Goal: Task Accomplishment & Management: Manage account settings

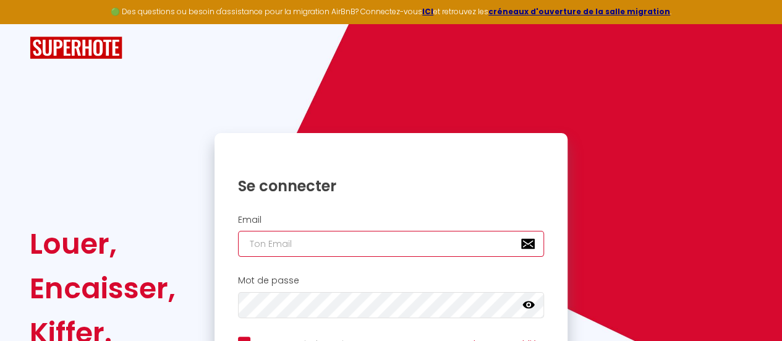
click at [291, 239] on input "email" at bounding box center [391, 244] width 307 height 26
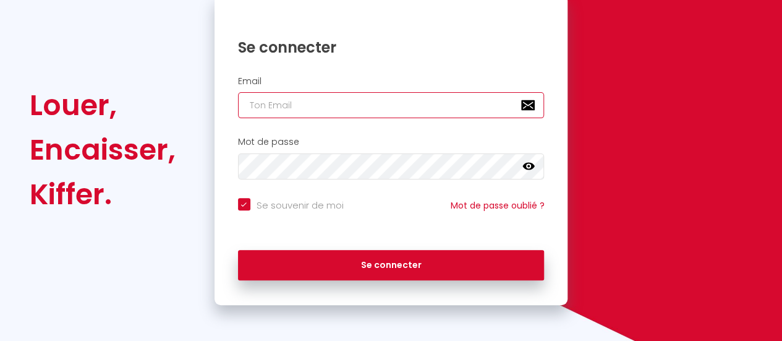
click at [274, 104] on input "email" at bounding box center [391, 105] width 307 height 26
type input "[EMAIL_ADDRESS][DOMAIN_NAME]"
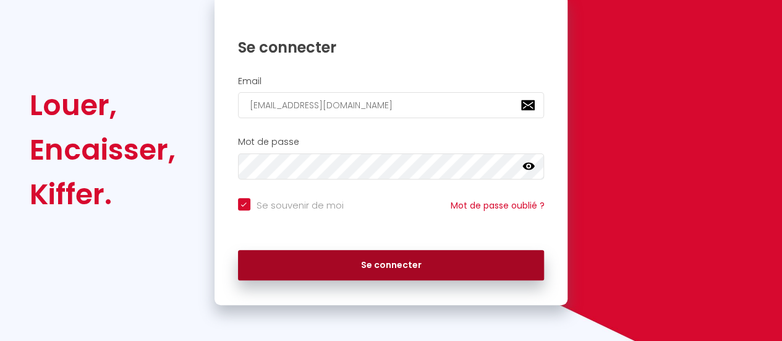
click at [378, 261] on button "Se connecter" at bounding box center [391, 265] width 307 height 31
checkbox input "true"
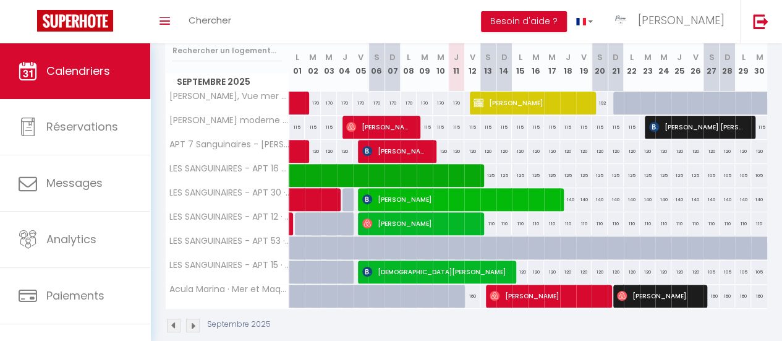
scroll to position [192, 0]
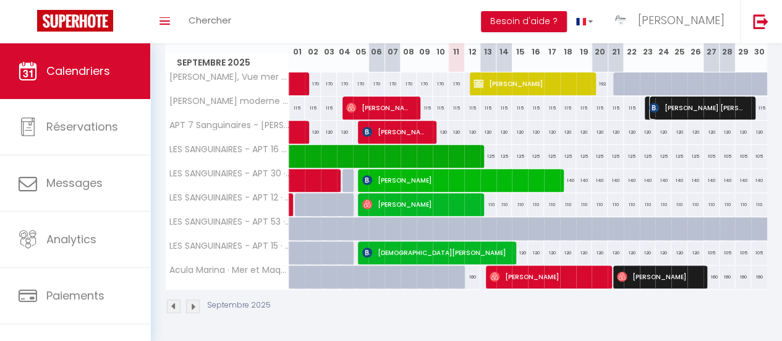
click at [649, 103] on img at bounding box center [654, 108] width 10 height 10
select select "OK"
select select "KO"
select select "0"
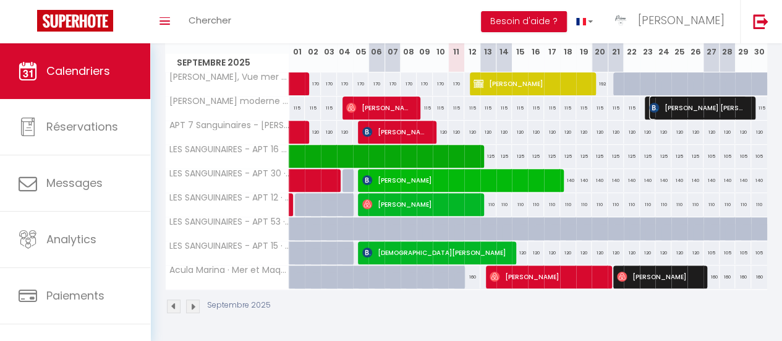
select select "1"
select select
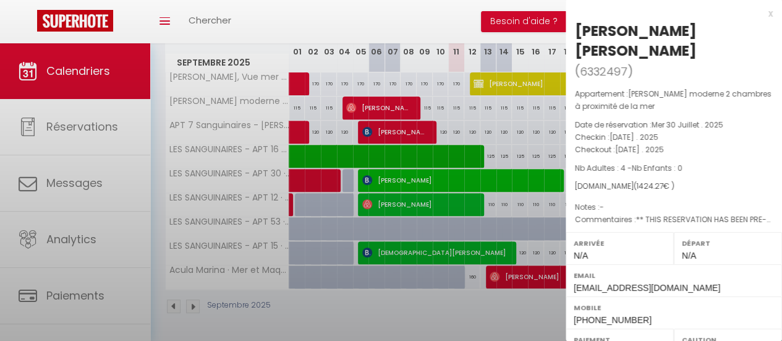
select select "42168"
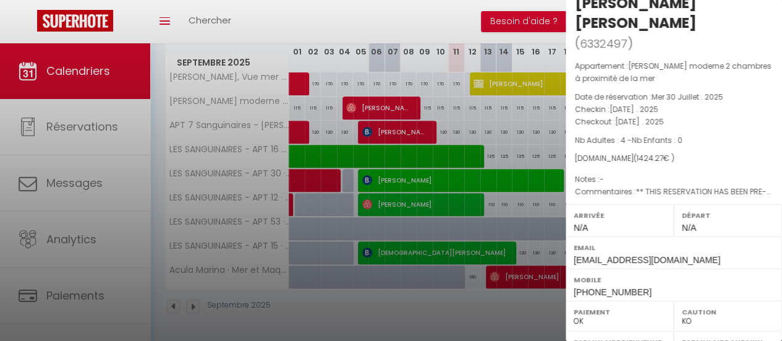
scroll to position [0, 0]
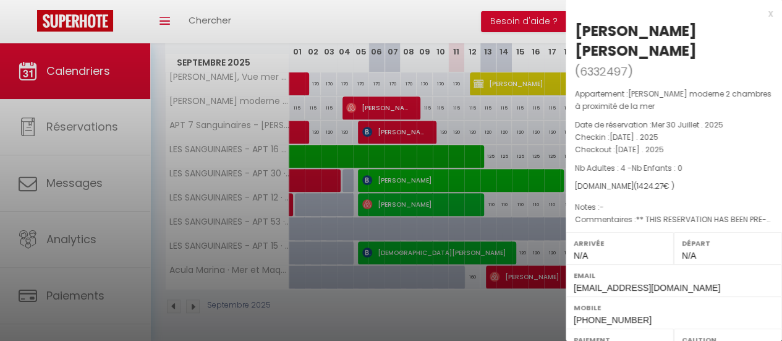
click at [522, 111] on div at bounding box center [391, 170] width 782 height 341
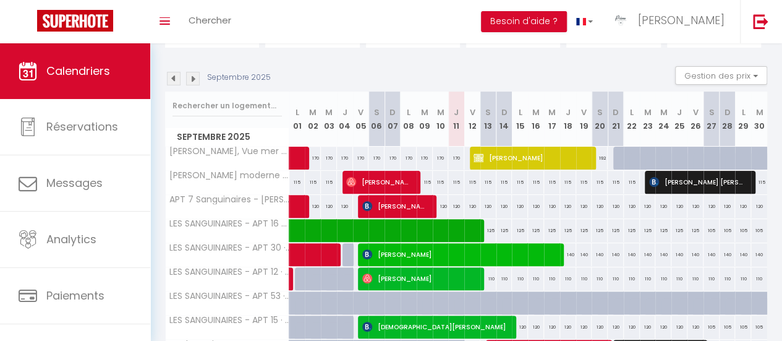
scroll to position [130, 0]
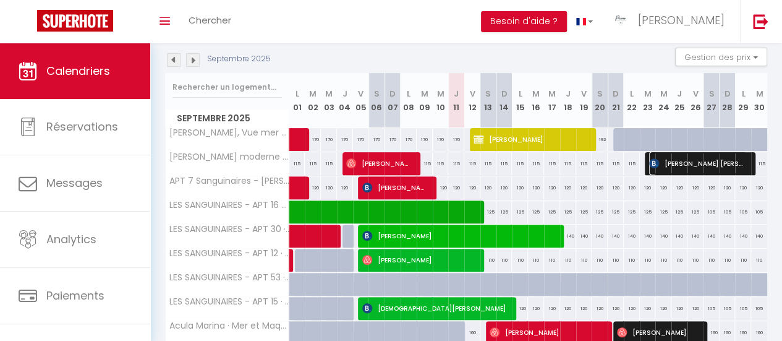
click at [649, 161] on img at bounding box center [654, 163] width 10 height 10
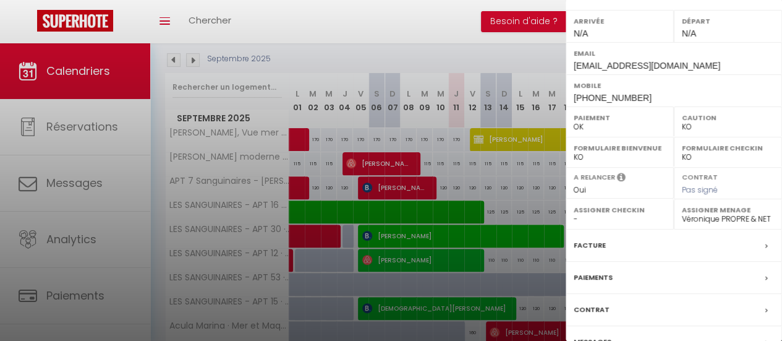
scroll to position [265, 0]
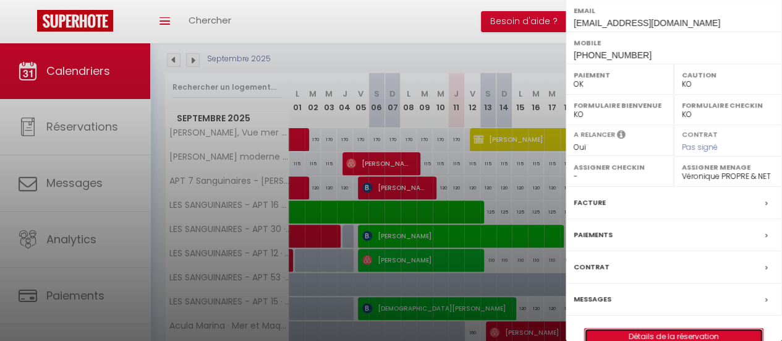
click at [664, 328] on link "Détails de la réservation" at bounding box center [674, 336] width 178 height 16
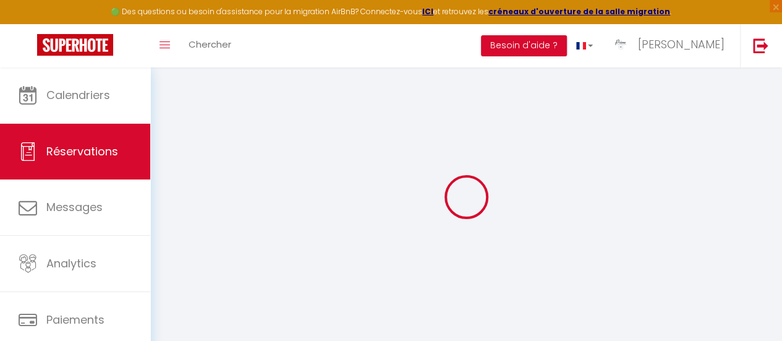
select select
checkbox input "false"
type textarea "** THIS RESERVATION HAS BEEN PRE-PAID ** BOOKING NOTE : Payment charge is EUR 1…"
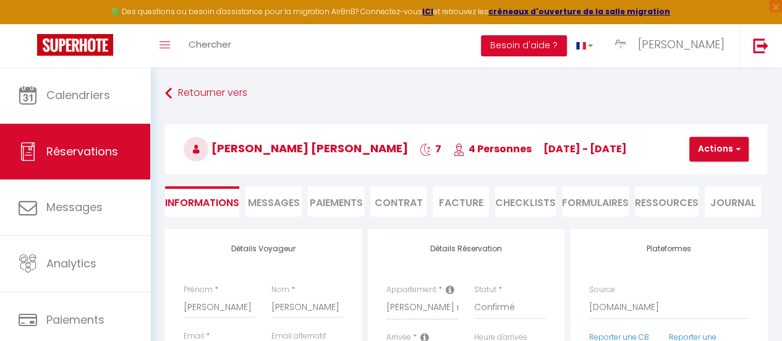
type input "120"
type input "66.67"
select select
checkbox input "false"
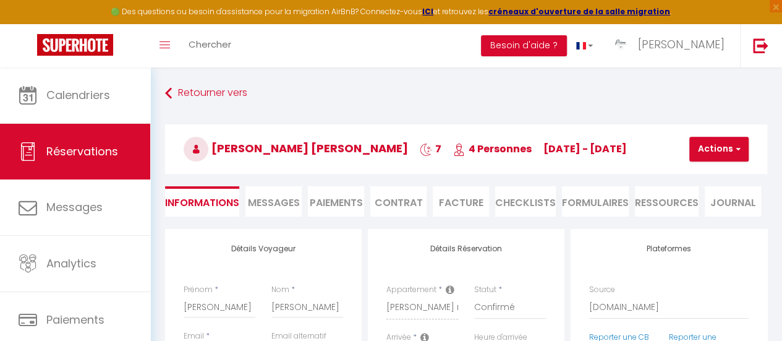
select select
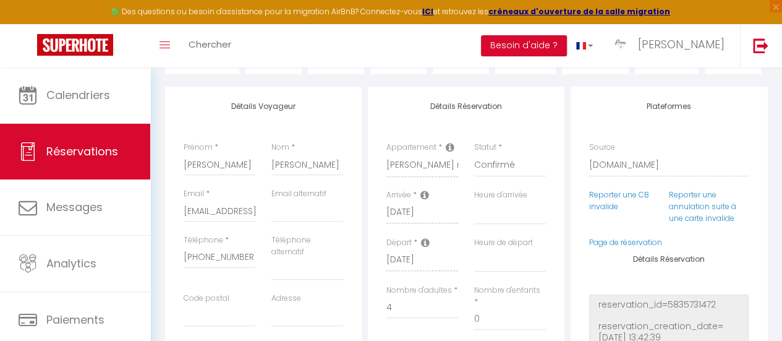
scroll to position [124, 0]
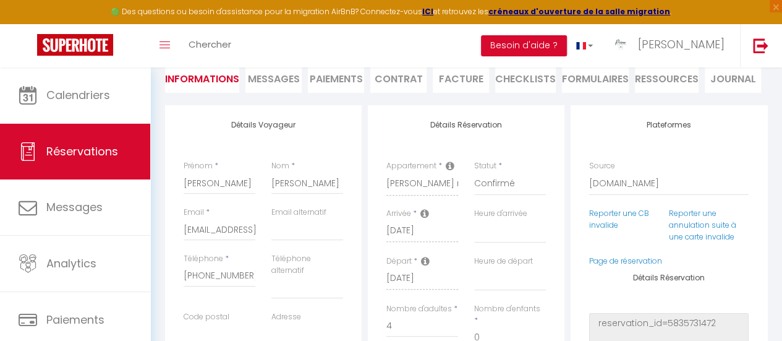
click at [263, 76] on span "Messages" at bounding box center [274, 79] width 52 height 14
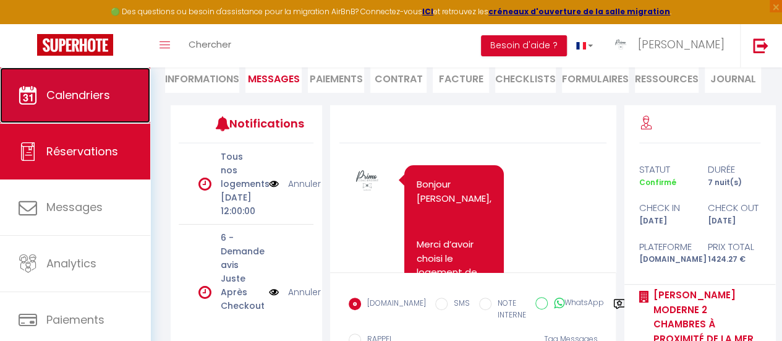
click at [69, 98] on span "Calendriers" at bounding box center [78, 94] width 64 height 15
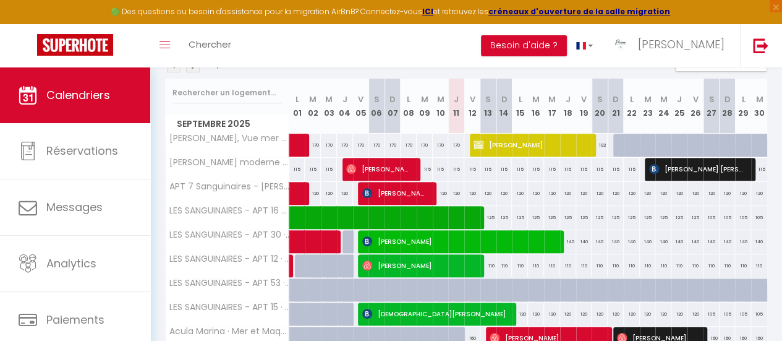
scroll to position [185, 0]
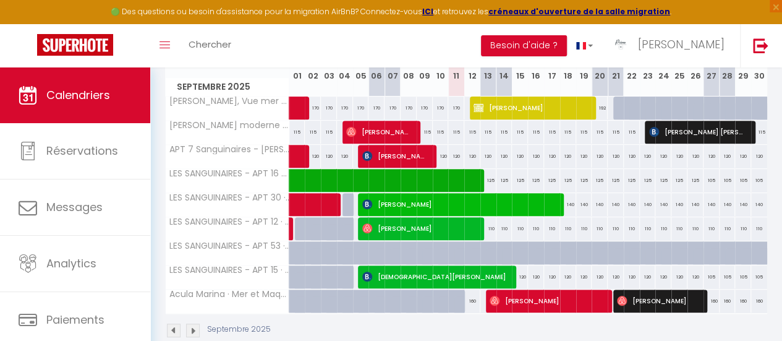
click at [197, 327] on img at bounding box center [193, 330] width 14 height 14
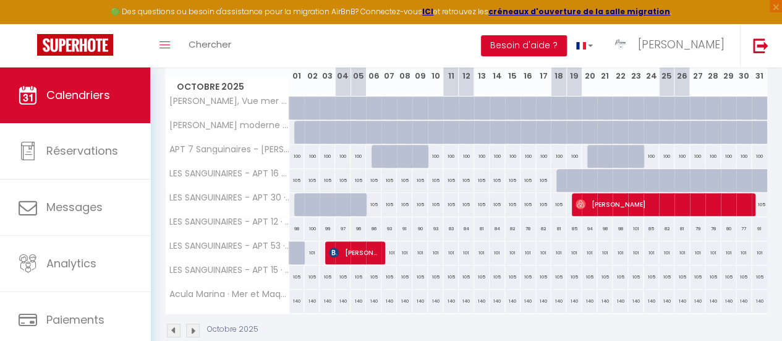
click at [177, 326] on img at bounding box center [174, 330] width 14 height 14
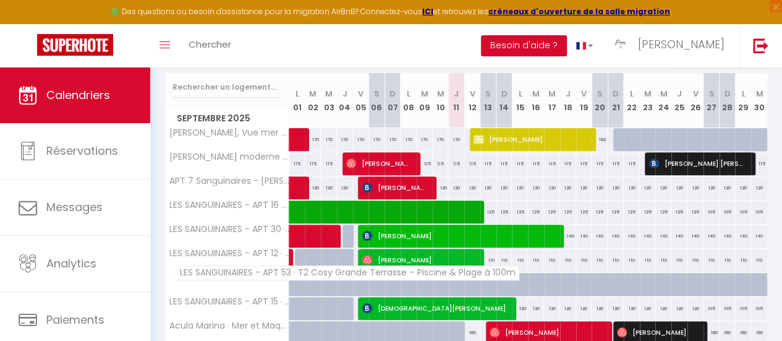
scroll to position [216, 0]
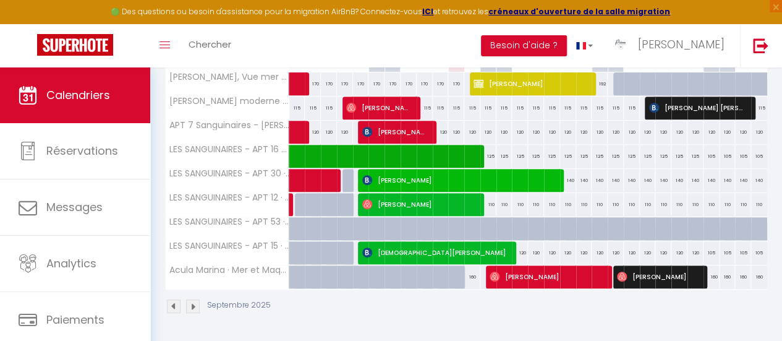
click at [194, 299] on img at bounding box center [193, 306] width 14 height 14
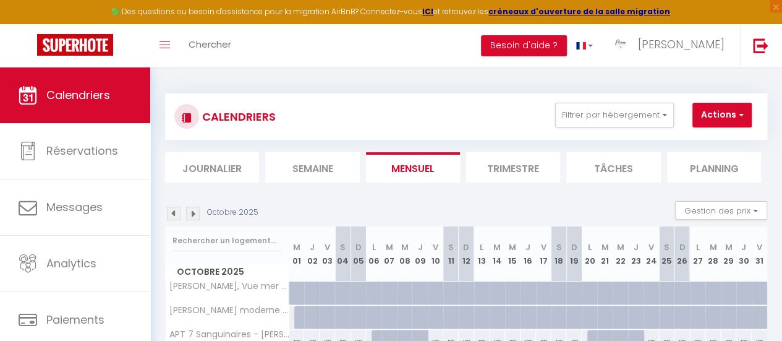
scroll to position [0, 0]
click at [174, 214] on img at bounding box center [174, 214] width 14 height 14
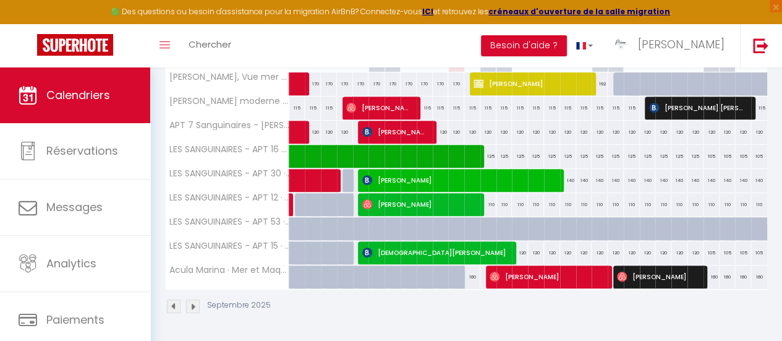
scroll to position [154, 0]
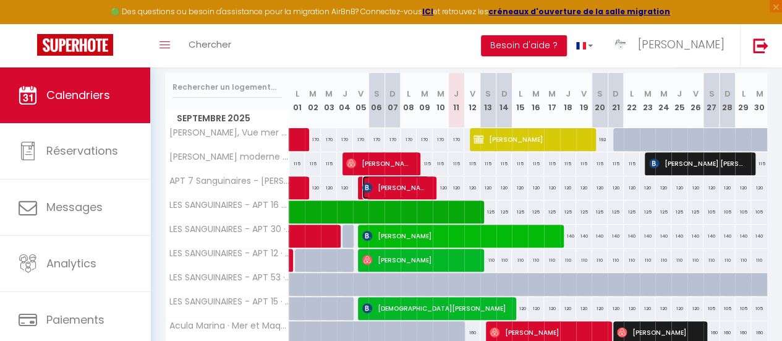
click at [396, 181] on span "[PERSON_NAME]" at bounding box center [395, 187] width 67 height 23
select select "OK"
select select "1"
select select "0"
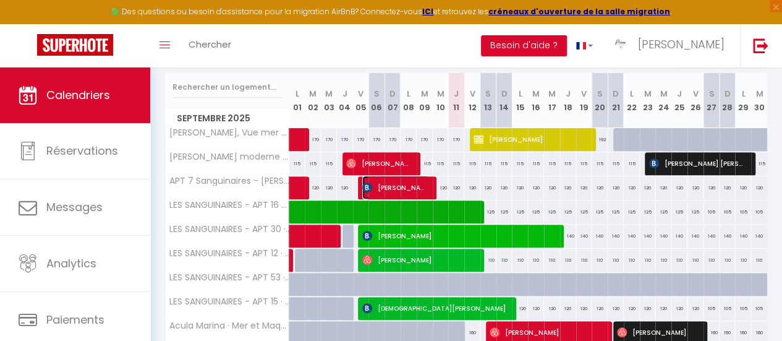
select select "1"
select select
select select "42168"
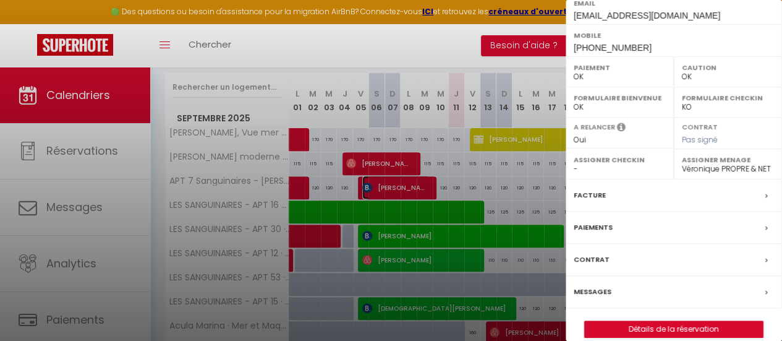
scroll to position [183, 0]
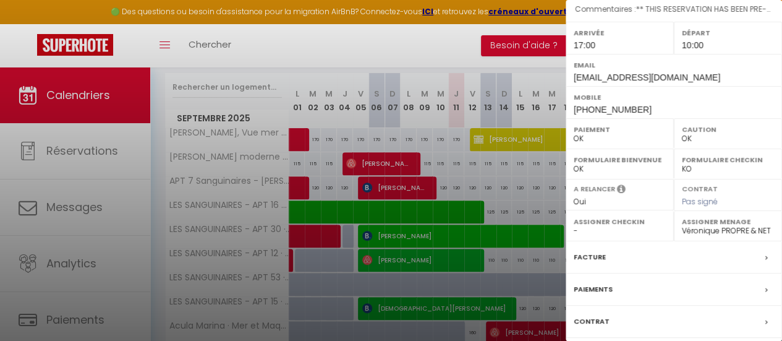
click at [411, 205] on div at bounding box center [391, 170] width 782 height 341
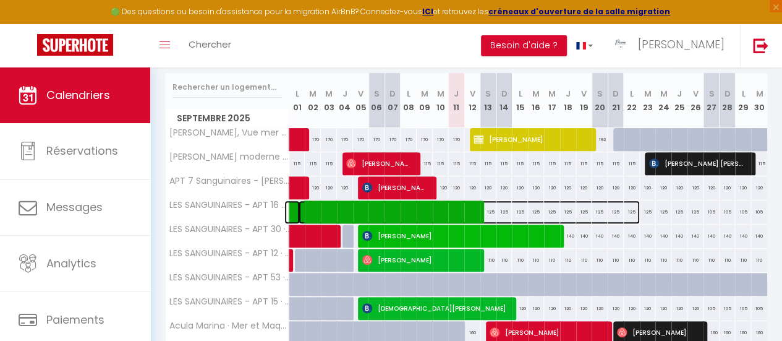
click at [400, 213] on span at bounding box center [469, 211] width 341 height 23
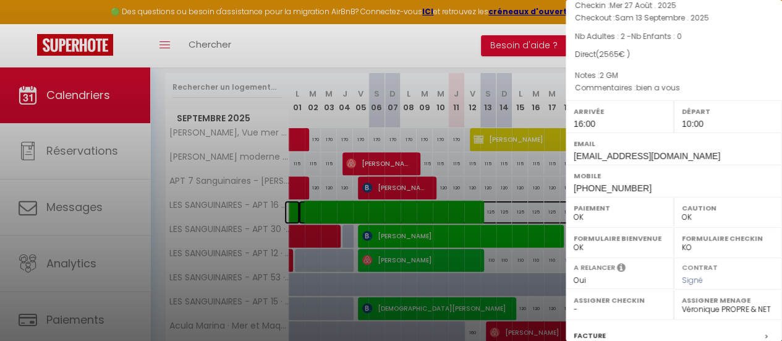
scroll to position [59, 0]
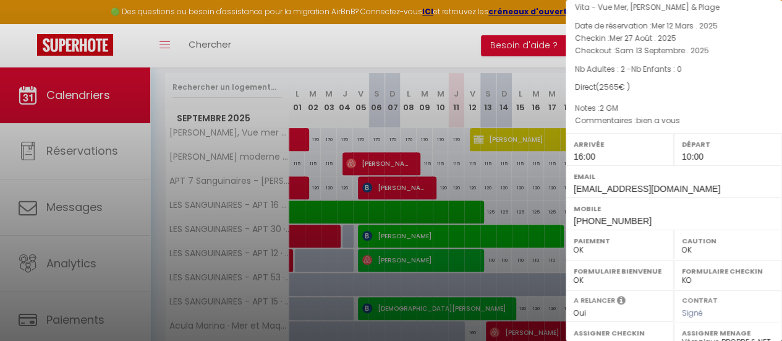
click at [371, 235] on div at bounding box center [391, 170] width 782 height 341
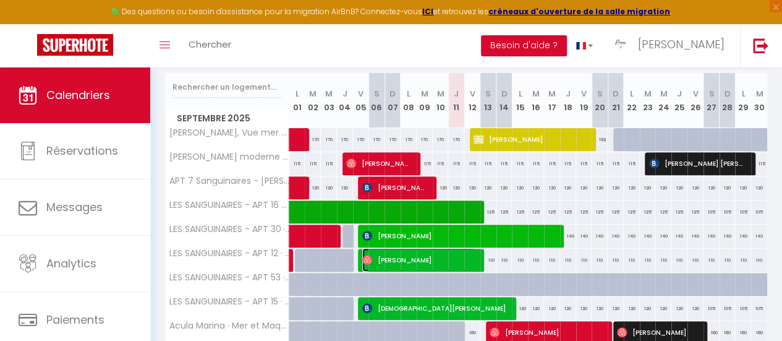
click at [405, 253] on span "[PERSON_NAME]" at bounding box center [418, 259] width 113 height 23
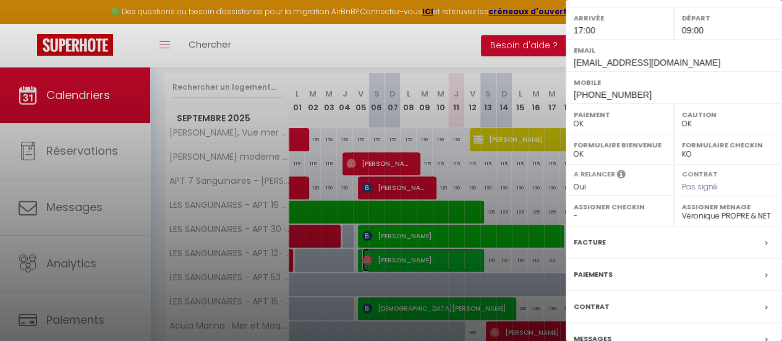
scroll to position [245, 0]
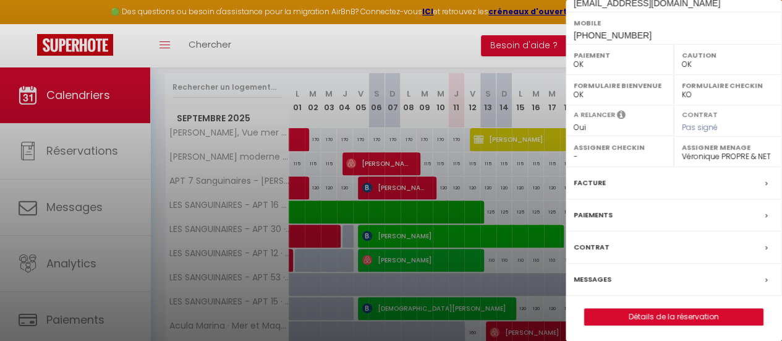
click at [384, 248] on div at bounding box center [391, 170] width 782 height 341
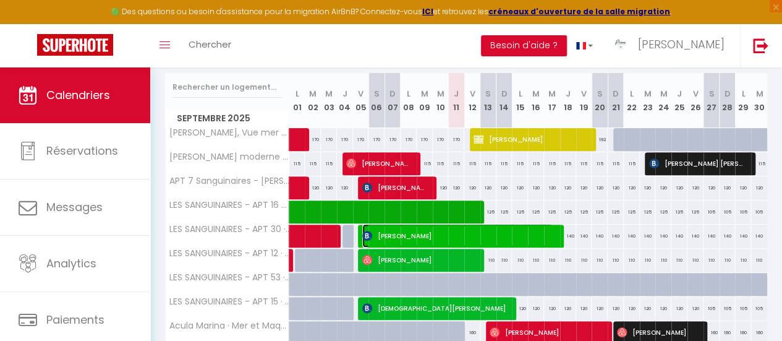
click at [404, 234] on span "[PERSON_NAME]" at bounding box center [457, 235] width 190 height 23
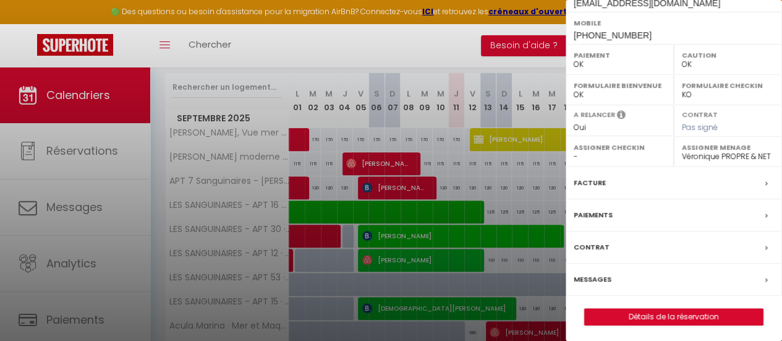
click at [454, 235] on div at bounding box center [391, 170] width 782 height 341
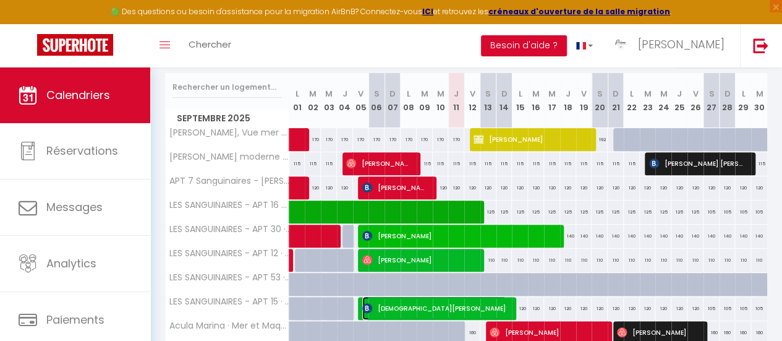
click at [464, 308] on span "[DEMOGRAPHIC_DATA][PERSON_NAME]" at bounding box center [434, 307] width 144 height 23
select select "KO"
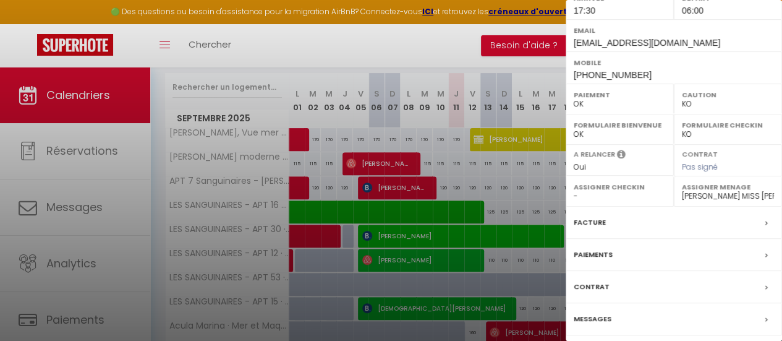
click at [464, 307] on div at bounding box center [391, 170] width 782 height 341
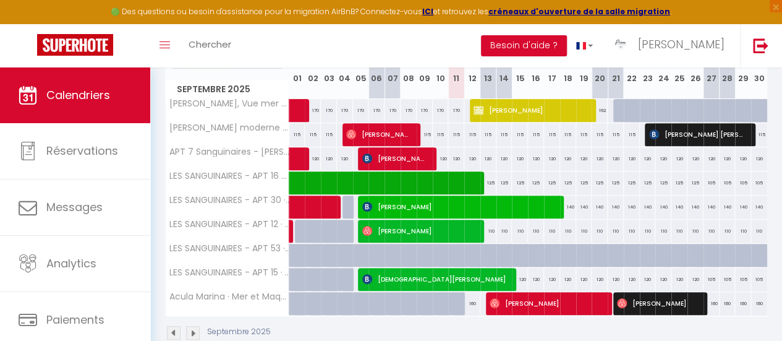
scroll to position [185, 0]
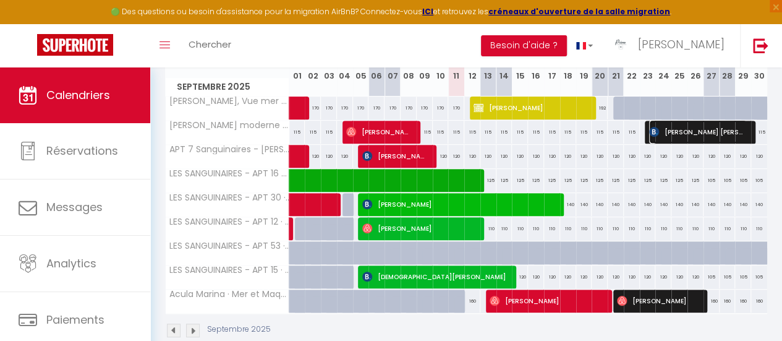
click at [651, 129] on img at bounding box center [654, 132] width 10 height 10
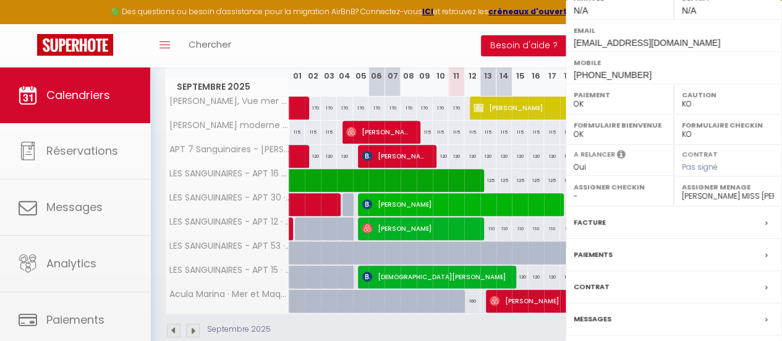
select select "42168"
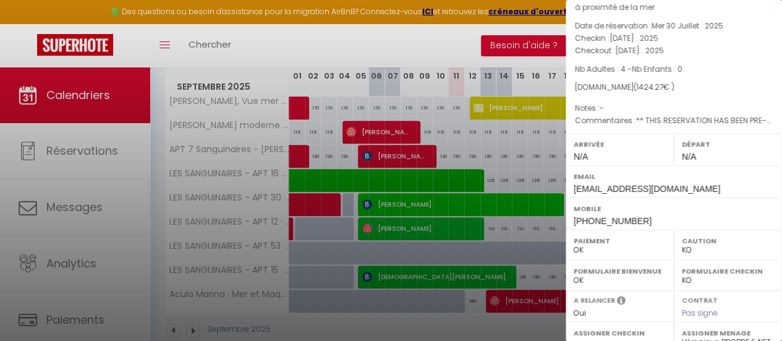
scroll to position [0, 0]
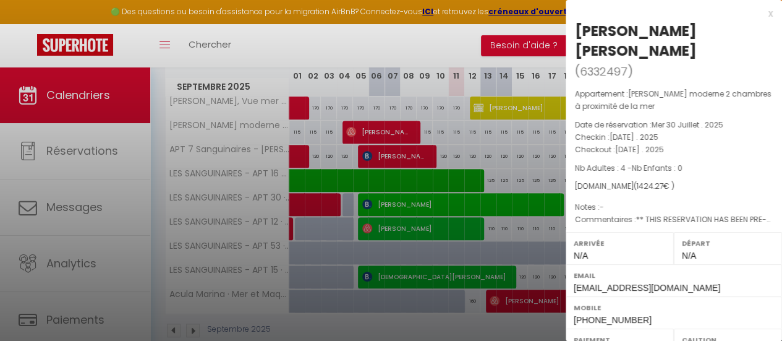
click at [501, 148] on div at bounding box center [391, 170] width 782 height 341
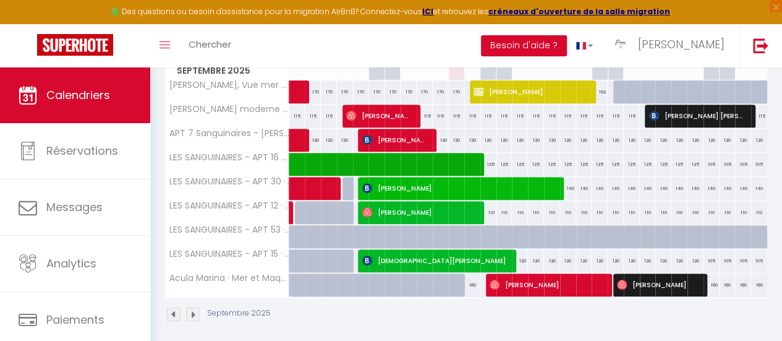
scroll to position [216, 0]
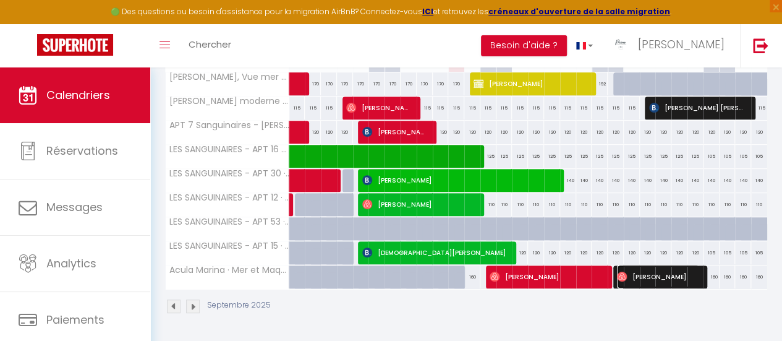
click at [659, 267] on span "[PERSON_NAME]" at bounding box center [658, 276] width 82 height 23
select select "OK"
select select "42170"
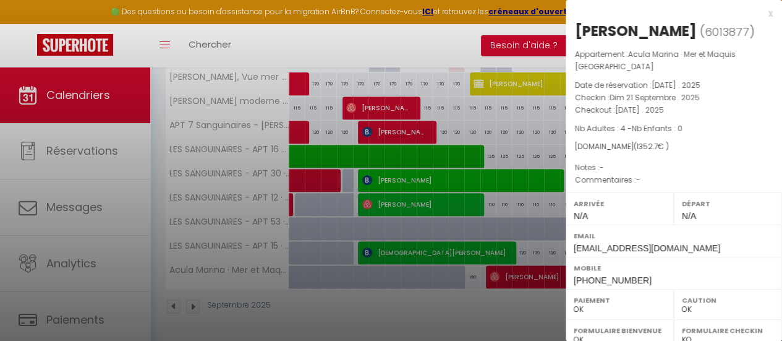
click at [529, 269] on div at bounding box center [391, 170] width 782 height 341
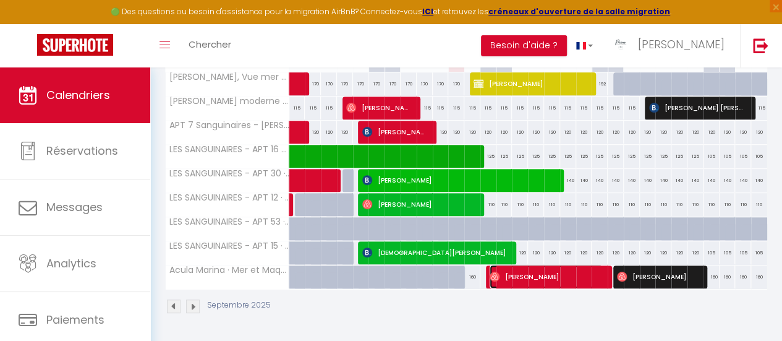
click at [590, 267] on span "[PERSON_NAME]" at bounding box center [546, 276] width 113 height 23
select select "1"
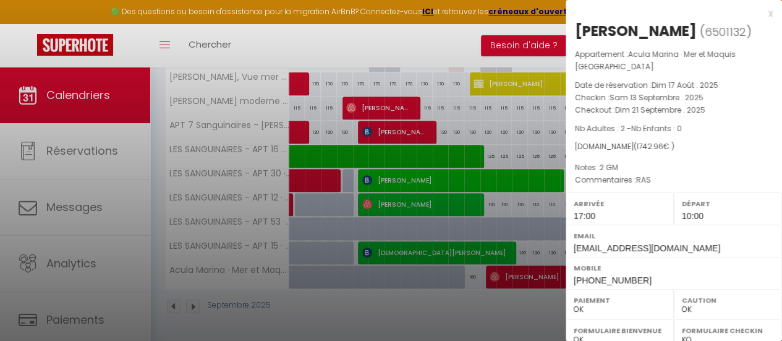
click at [512, 243] on div at bounding box center [391, 170] width 782 height 341
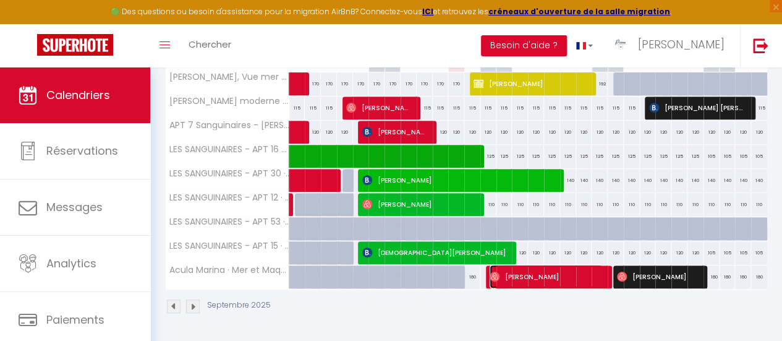
click at [581, 268] on span "[PERSON_NAME]" at bounding box center [546, 276] width 113 height 23
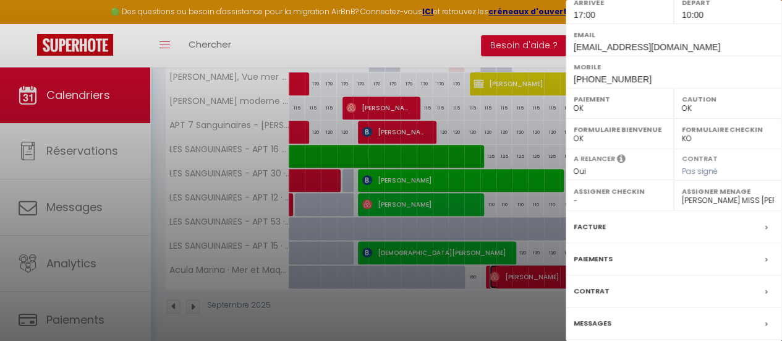
scroll to position [232, 0]
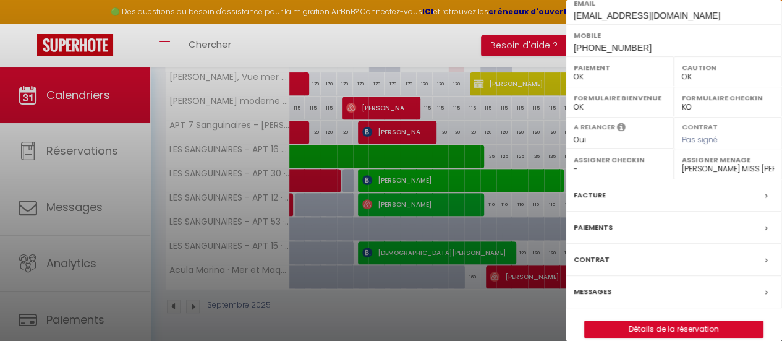
click at [501, 270] on div at bounding box center [391, 170] width 782 height 341
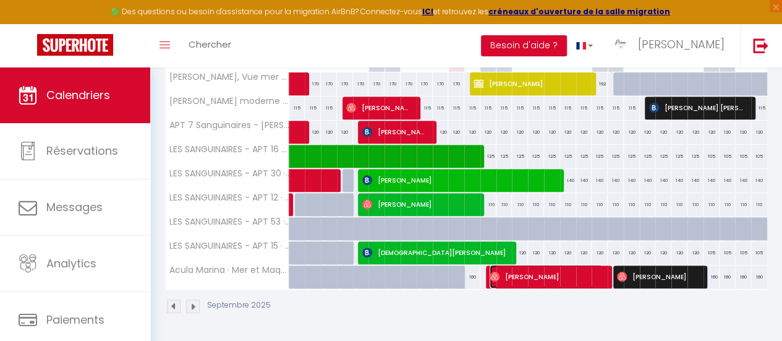
click at [564, 268] on span "[PERSON_NAME]" at bounding box center [546, 276] width 113 height 23
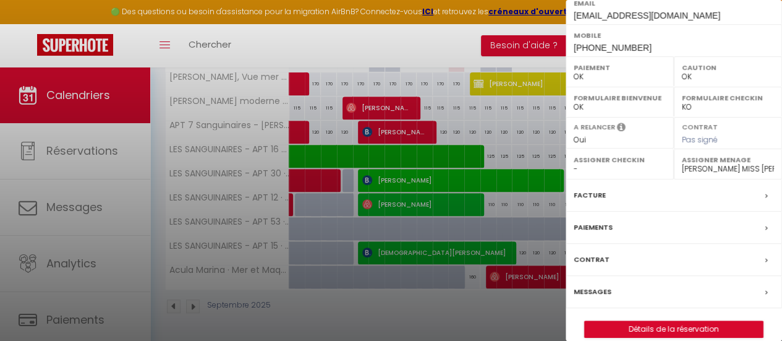
click at [527, 266] on div at bounding box center [391, 170] width 782 height 341
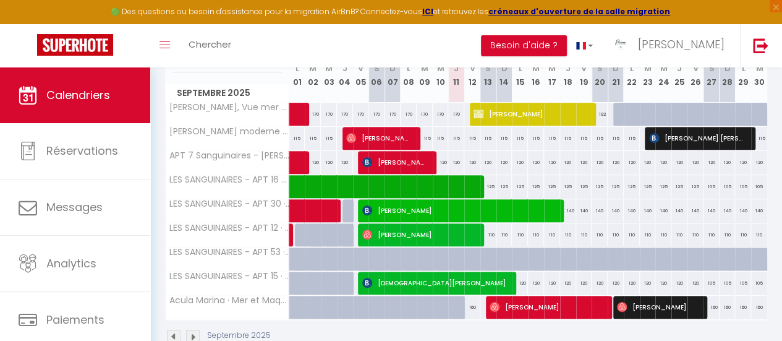
scroll to position [154, 0]
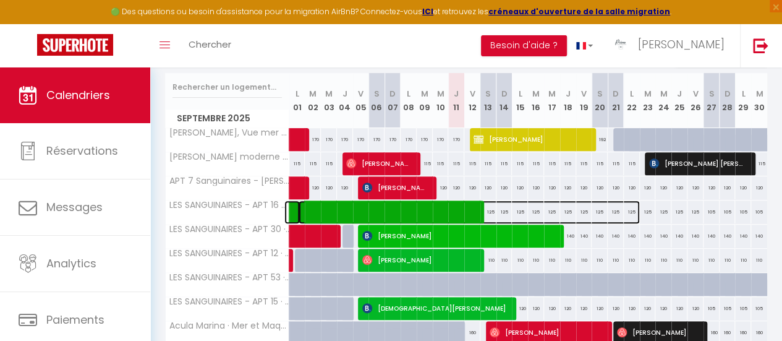
click at [464, 209] on span at bounding box center [469, 211] width 341 height 23
select select "42168"
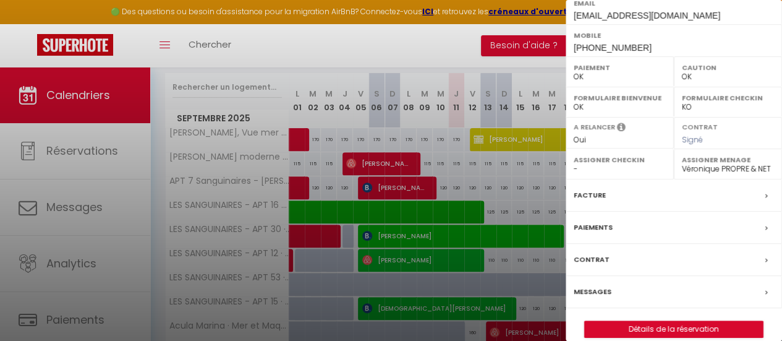
click at [538, 205] on div at bounding box center [391, 170] width 782 height 341
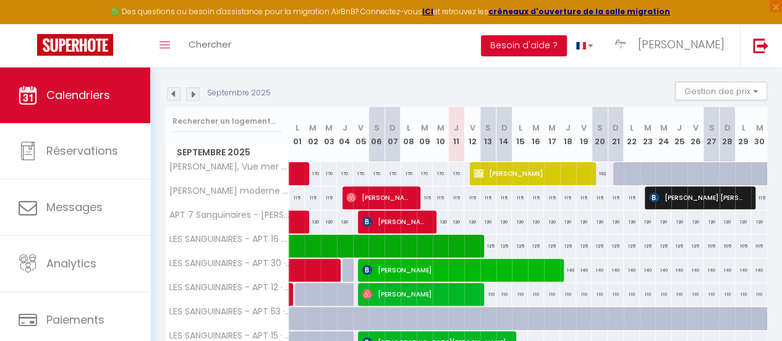
scroll to position [92, 0]
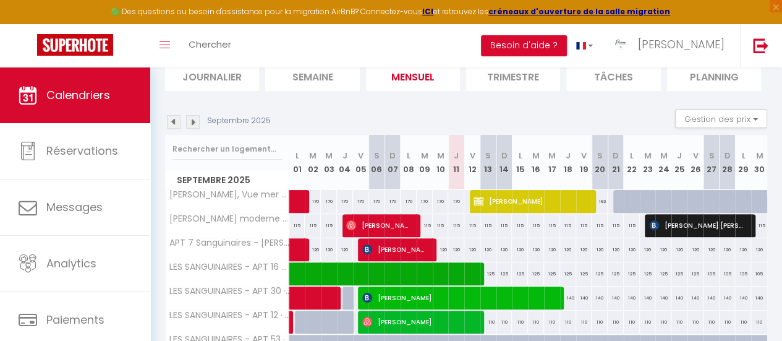
click at [192, 119] on img at bounding box center [193, 122] width 14 height 14
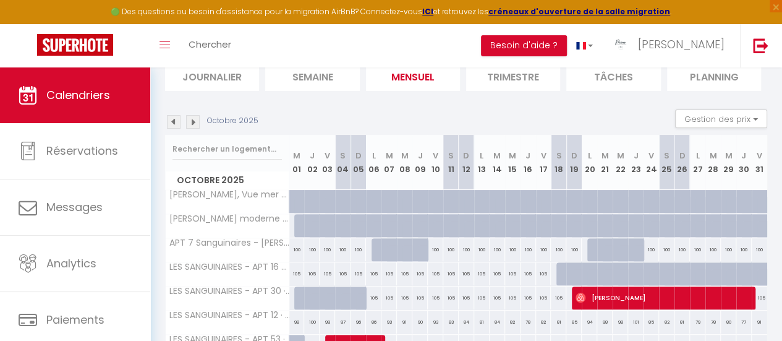
click at [174, 120] on img at bounding box center [174, 122] width 14 height 14
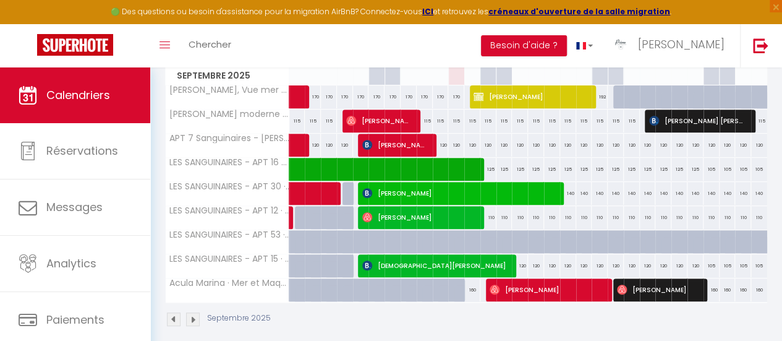
scroll to position [216, 0]
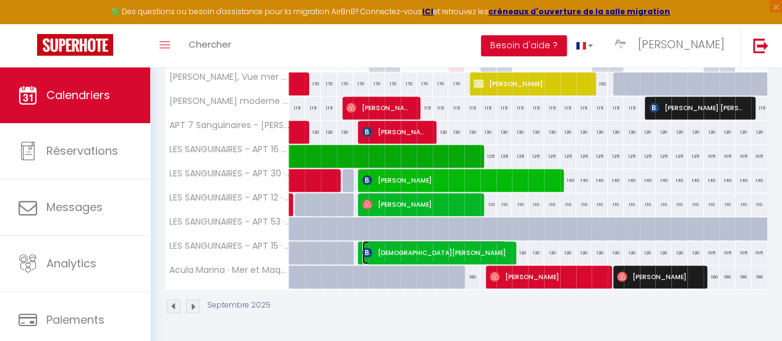
click at [397, 240] on span "[DEMOGRAPHIC_DATA][PERSON_NAME]" at bounding box center [434, 251] width 144 height 23
select select "KO"
select select "42170"
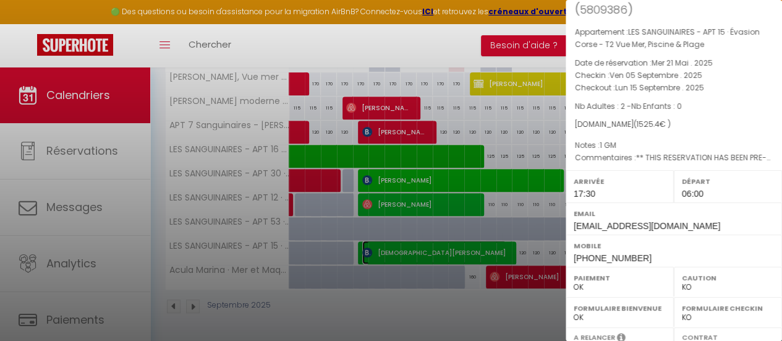
scroll to position [185, 0]
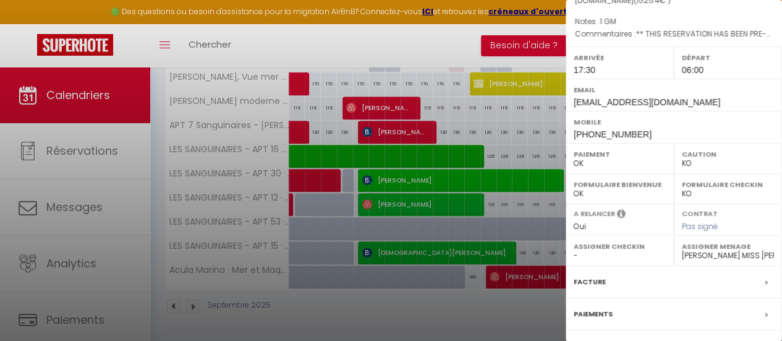
click at [528, 234] on div at bounding box center [391, 170] width 782 height 341
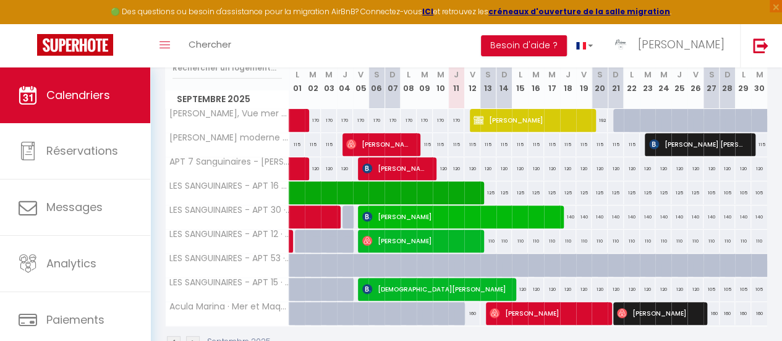
scroll to position [154, 0]
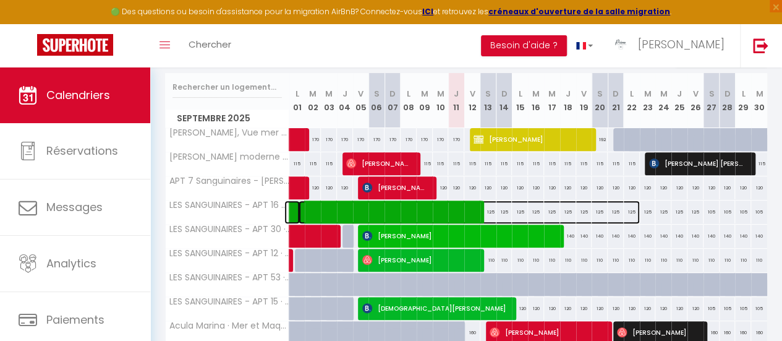
click at [428, 203] on span at bounding box center [469, 211] width 341 height 23
select select "OK"
select select "42168"
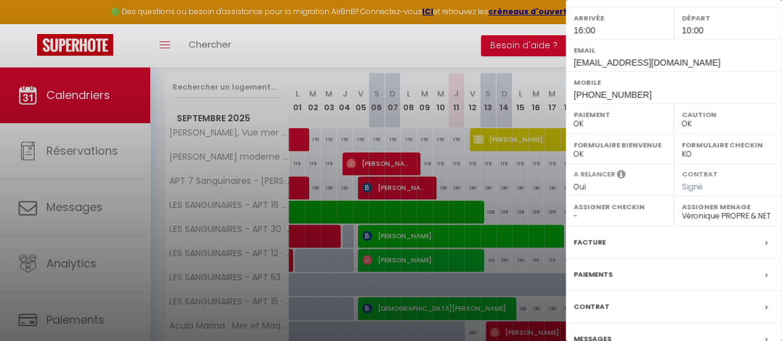
click at [452, 215] on div at bounding box center [391, 170] width 782 height 341
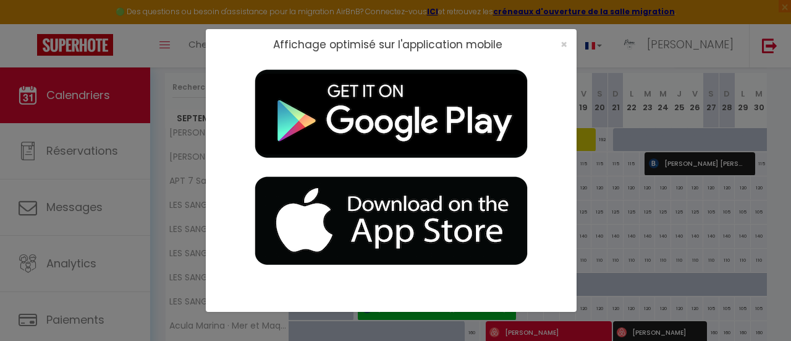
click at [182, 34] on div "Affichage optimisé sur l'application mobile ×" at bounding box center [395, 170] width 791 height 341
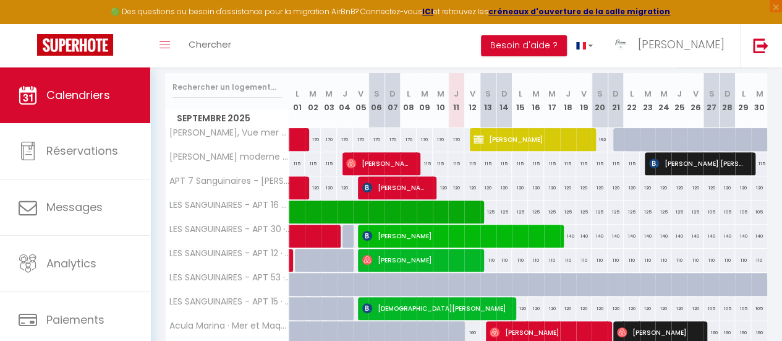
scroll to position [216, 0]
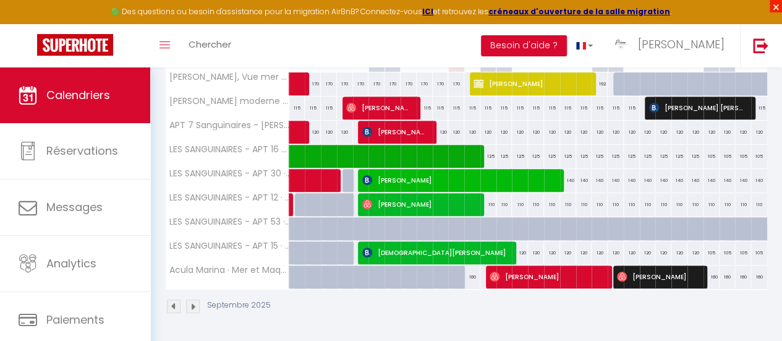
click at [773, 4] on span "×" at bounding box center [776, 6] width 12 height 12
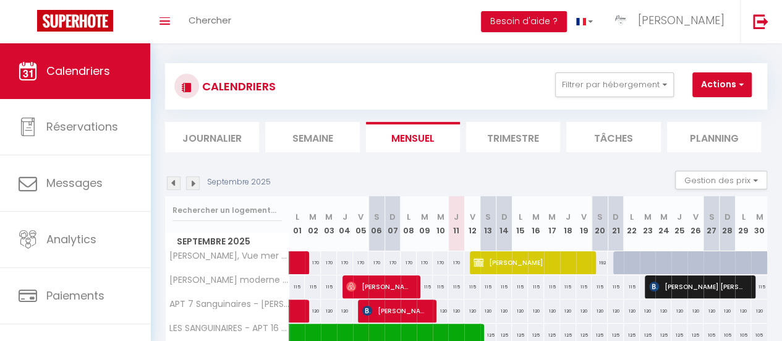
scroll to position [6, 0]
